Goal: Navigation & Orientation: Find specific page/section

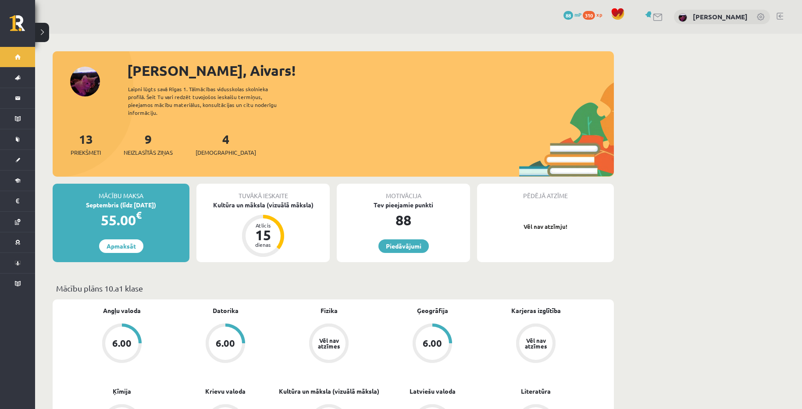
scroll to position [44, 0]
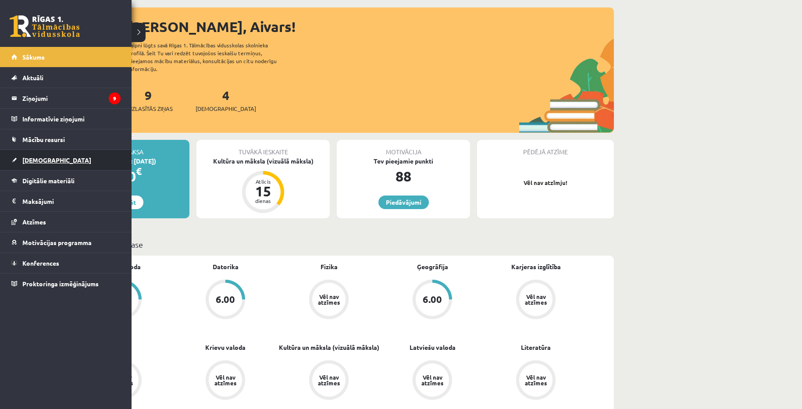
click at [39, 157] on span "[DEMOGRAPHIC_DATA]" at bounding box center [56, 160] width 69 height 8
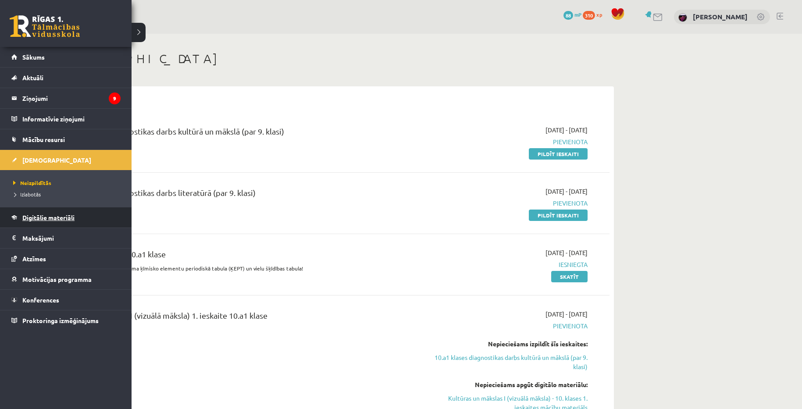
click at [52, 219] on span "Digitālie materiāli" at bounding box center [48, 218] width 52 height 8
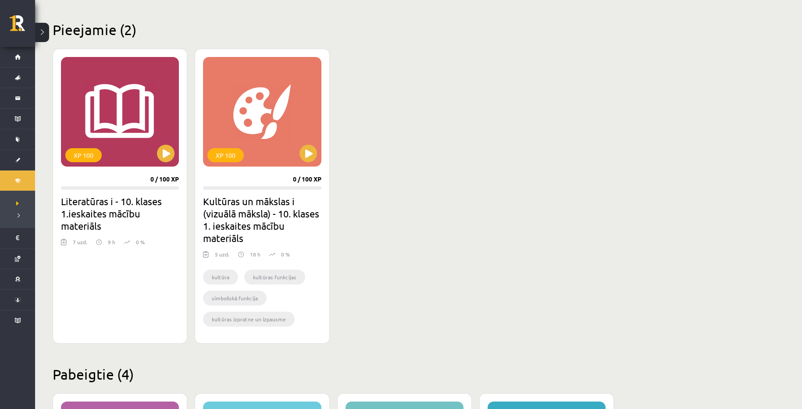
scroll to position [179, 0]
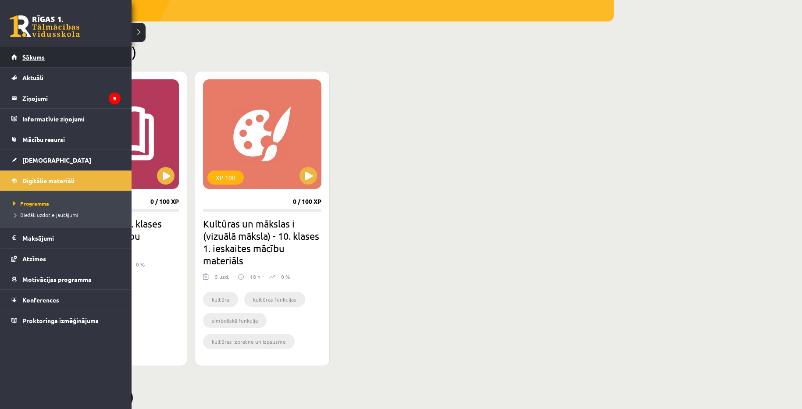
click at [24, 52] on link "Sākums" at bounding box center [65, 57] width 109 height 20
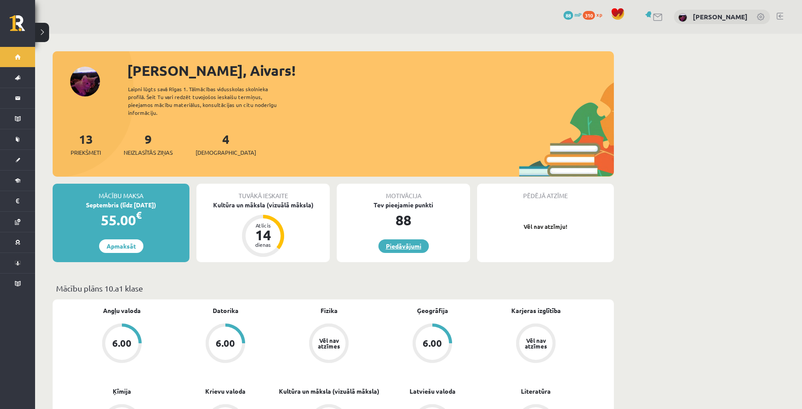
click at [411, 239] on link "Piedāvājumi" at bounding box center [404, 246] width 50 height 14
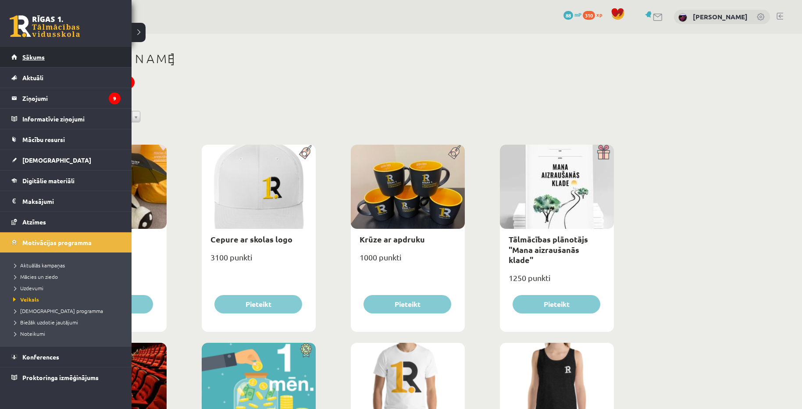
click at [27, 58] on span "Sākums" at bounding box center [33, 57] width 22 height 8
